Goal: Transaction & Acquisition: Purchase product/service

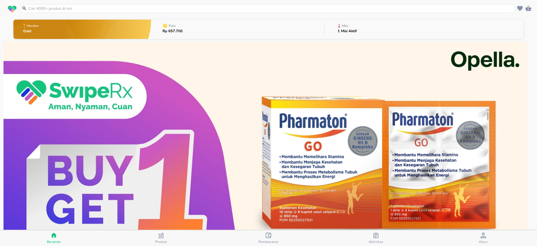
click at [68, 6] on input "text" at bounding box center [271, 9] width 487 height 6
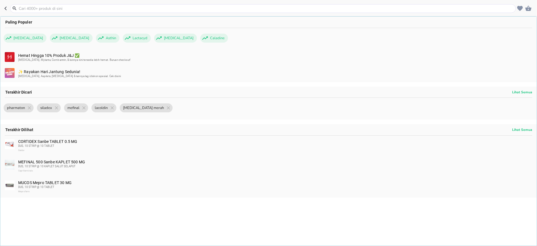
paste input "Batugin besa"
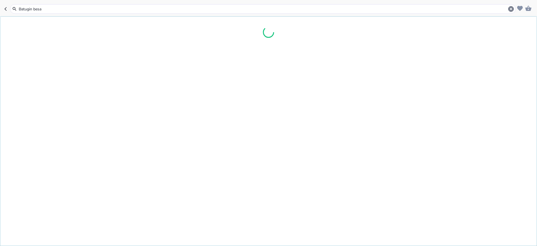
type input "Batugin besar"
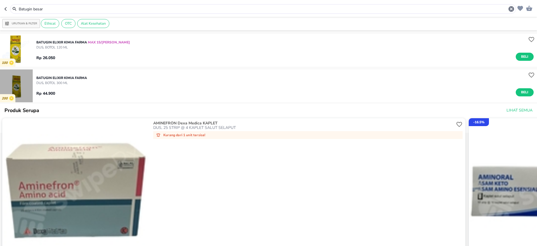
click at [15, 78] on img "button" at bounding box center [16, 85] width 33 height 33
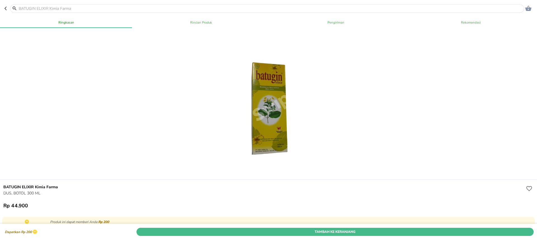
click at [350, 229] on span "Tambah Ke Keranjang" at bounding box center [335, 232] width 389 height 6
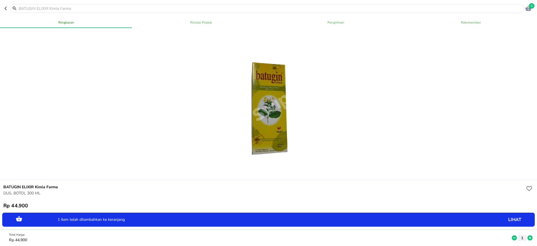
click at [528, 235] on icon at bounding box center [530, 237] width 5 height 5
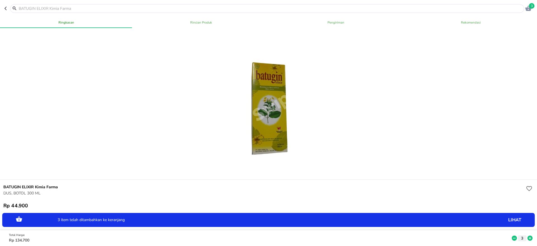
click at [528, 235] on icon at bounding box center [530, 237] width 5 height 5
click at [527, 235] on icon at bounding box center [530, 238] width 7 height 6
click at [5, 6] on icon "button" at bounding box center [6, 8] width 4 height 4
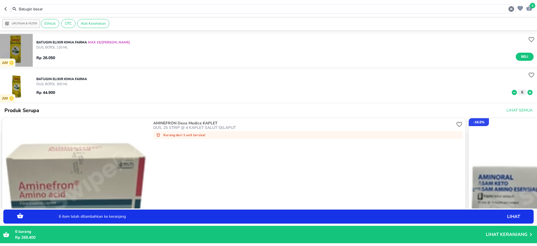
click at [19, 47] on img "button" at bounding box center [16, 50] width 33 height 33
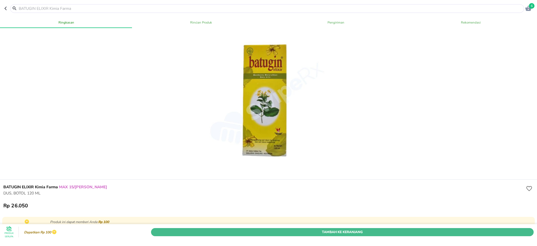
click at [332, 229] on span "Tambah Ke Keranjang" at bounding box center [342, 232] width 374 height 6
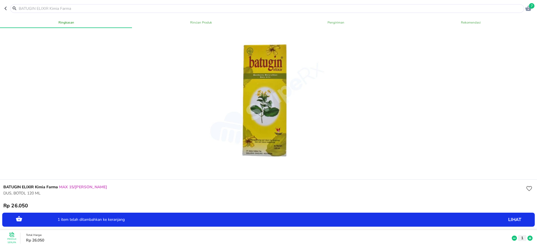
click at [527, 235] on icon at bounding box center [530, 238] width 7 height 6
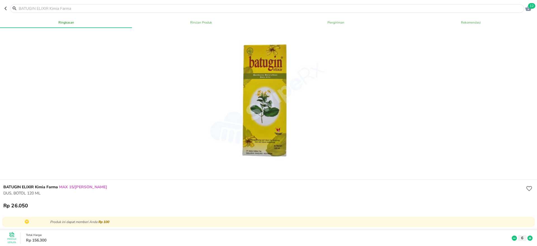
click at [27, 6] on input "text" at bounding box center [270, 9] width 505 height 6
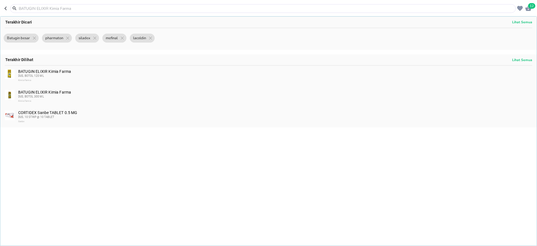
paste input "Folavit"
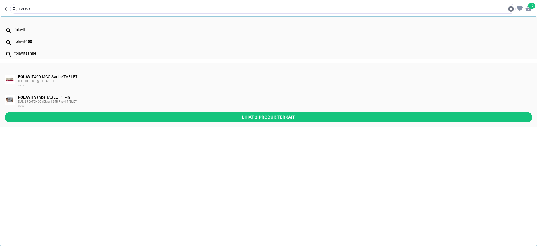
type input "Folavit"
click at [22, 39] on div "folavit 400" at bounding box center [273, 41] width 518 height 4
type input "folavit 400"
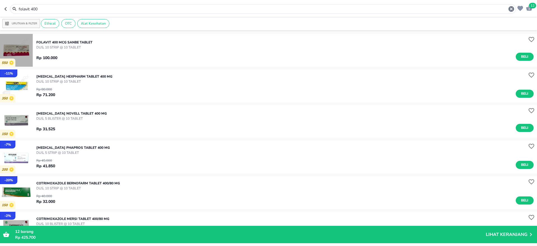
click at [22, 49] on img "button" at bounding box center [16, 50] width 33 height 33
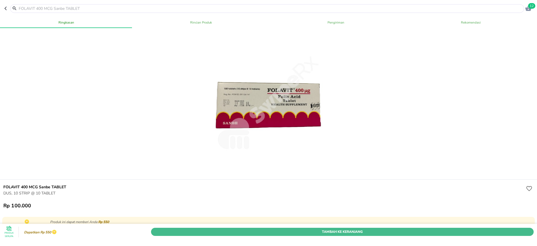
click at [331, 229] on span "Tambah Ke Keranjang" at bounding box center [342, 232] width 374 height 6
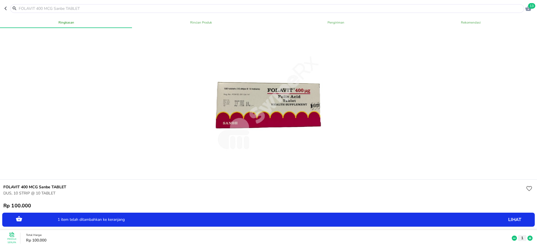
click at [527, 235] on icon at bounding box center [530, 238] width 7 height 6
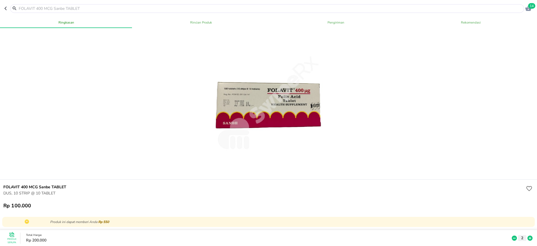
click at [58, 8] on input "text" at bounding box center [270, 9] width 505 height 6
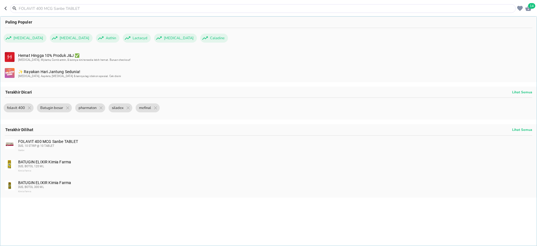
paste input "Nitrokaf"
type input "Nitrokaf"
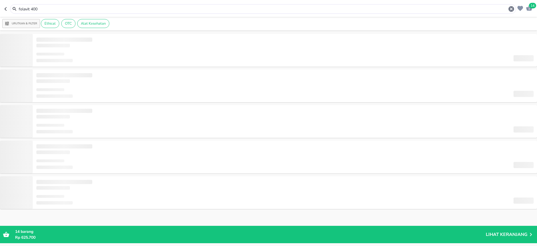
type input "Nitrokaf"
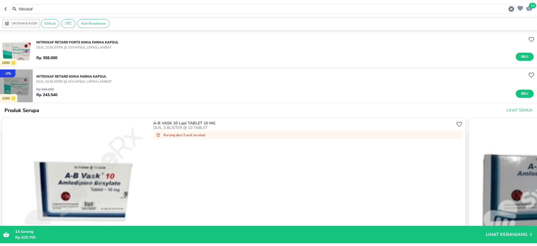
click at [24, 84] on img "button" at bounding box center [16, 85] width 33 height 33
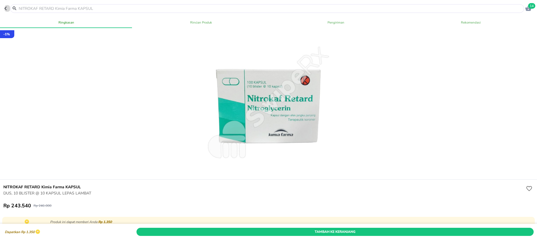
click at [6, 9] on icon "button" at bounding box center [6, 8] width 4 height 4
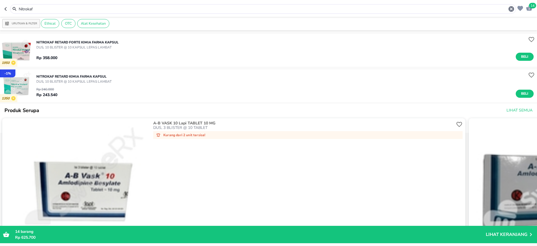
click at [82, 43] on p "NITROKAF RETARD FORTE Kimia Farma KAPSUL" at bounding box center [77, 42] width 82 height 5
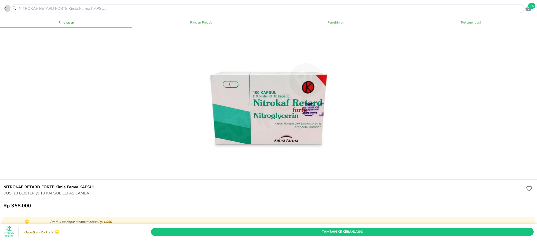
click at [6, 8] on icon "button" at bounding box center [6, 8] width 4 height 4
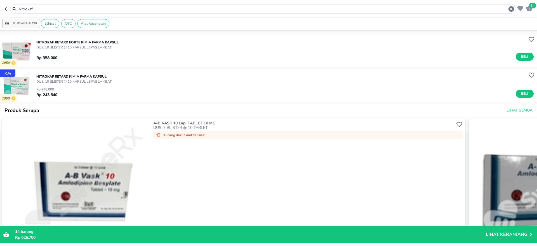
click at [18, 82] on img "button" at bounding box center [16, 85] width 33 height 33
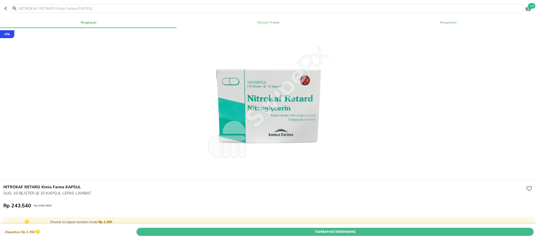
click at [340, 229] on span "Tambah Ke Keranjang" at bounding box center [335, 232] width 389 height 6
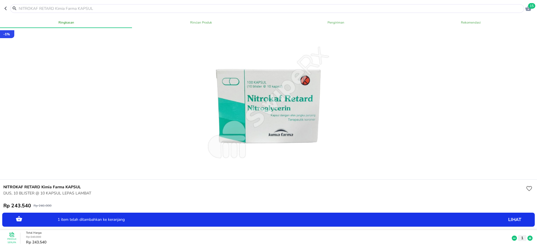
click at [528, 235] on icon at bounding box center [530, 237] width 5 height 5
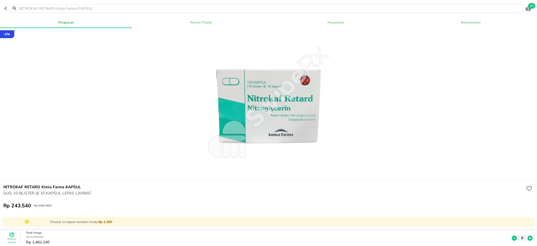
click at [44, 6] on input "text" at bounding box center [270, 9] width 505 height 6
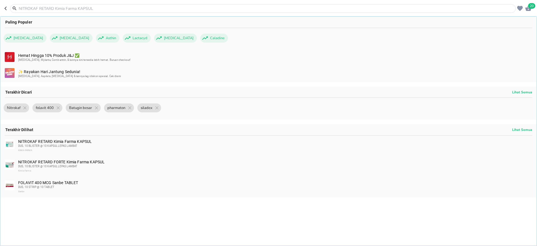
paste input "[MEDICAL_DATA]"
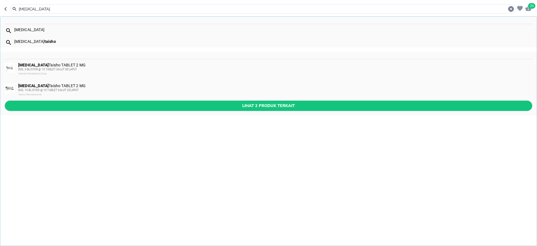
type input "[MEDICAL_DATA]"
click at [10, 88] on img at bounding box center [10, 88] width 10 height 10
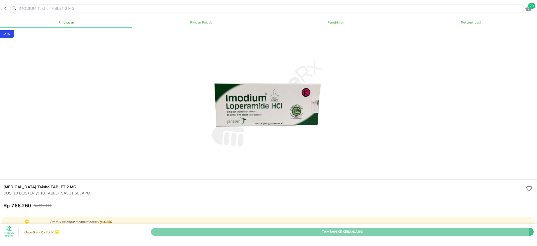
click at [324, 229] on span "Tambah Ke Keranjang" at bounding box center [342, 232] width 374 height 6
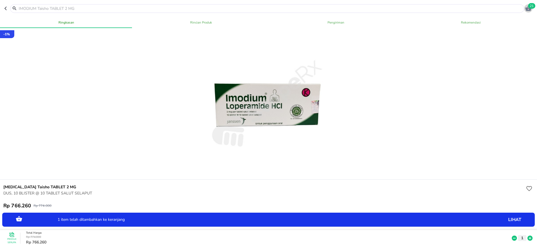
click at [531, 8] on span "21" at bounding box center [531, 6] width 7 height 6
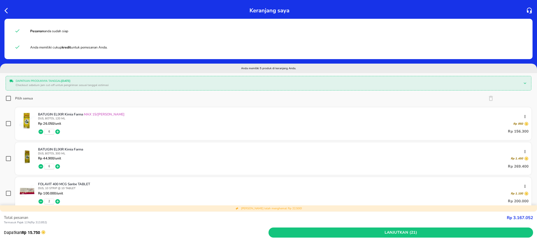
click at [7, 99] on input "Pilih semua" at bounding box center [9, 98] width 6 height 6
checkbox input "true"
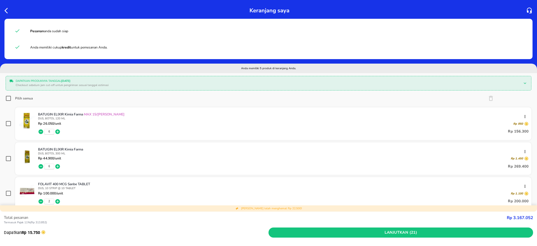
checkbox input "true"
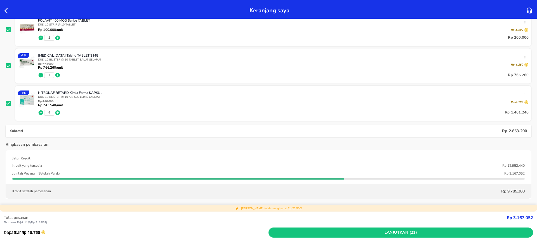
scroll to position [166, 0]
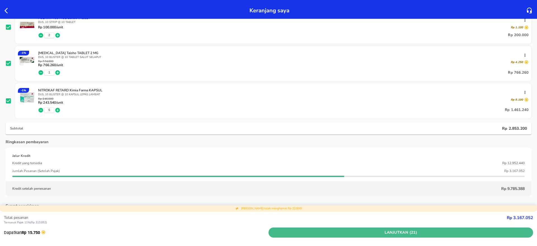
click at [402, 232] on span "Lanjutkan (21)" at bounding box center [401, 232] width 260 height 7
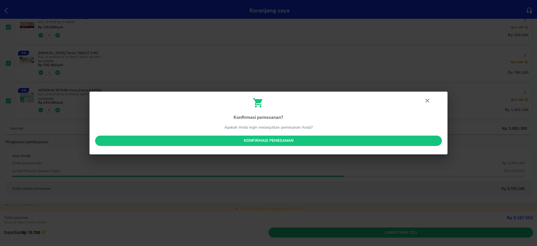
click at [291, 144] on span "Konfirmasi pemesanan" at bounding box center [269, 140] width 338 height 7
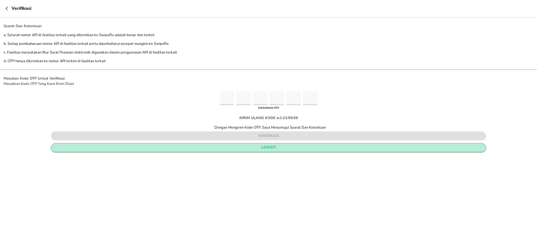
click at [273, 148] on span "lewati" at bounding box center [269, 147] width 426 height 7
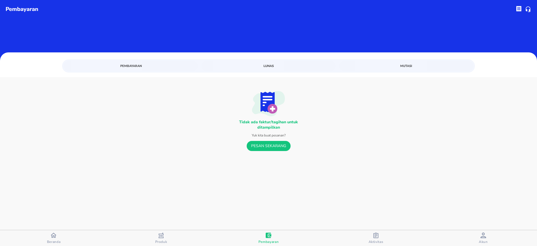
click at [380, 238] on div "Aktivitas" at bounding box center [376, 237] width 15 height 11
